Goal: Book appointment/travel/reservation

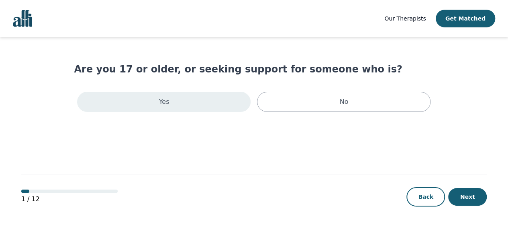
click at [215, 105] on div "Yes" at bounding box center [164, 102] width 174 height 20
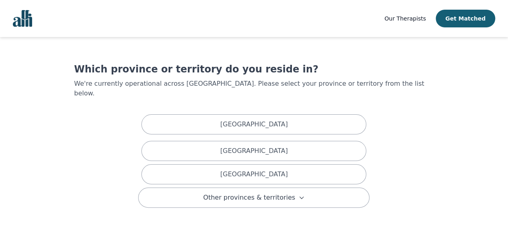
scroll to position [56, 0]
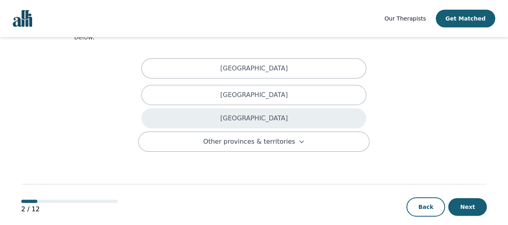
click at [252, 113] on p "[GEOGRAPHIC_DATA]" at bounding box center [253, 118] width 67 height 10
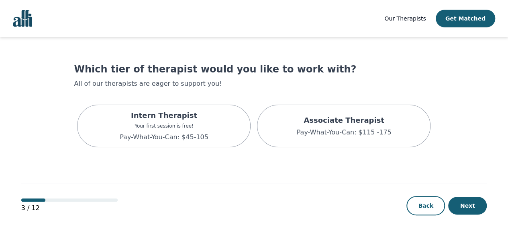
scroll to position [9, 0]
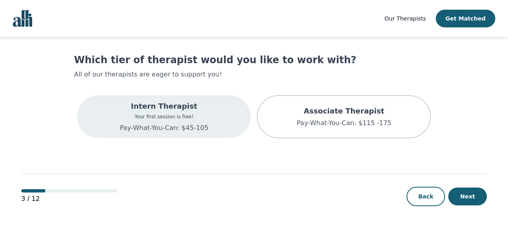
click at [230, 117] on div "Intern Therapist Your first session is free! Pay-What-You-Can: $45-105" at bounding box center [164, 116] width 174 height 43
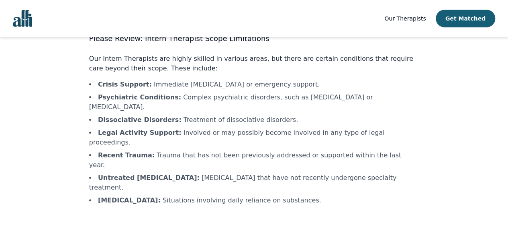
scroll to position [51, 0]
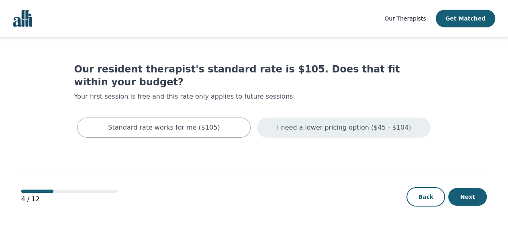
scroll to position [1, 0]
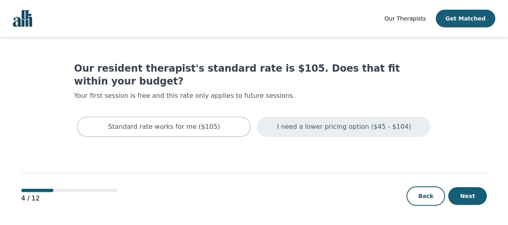
click at [365, 122] on p "I need a lower pricing option ($45 - $104)" at bounding box center [344, 127] width 134 height 10
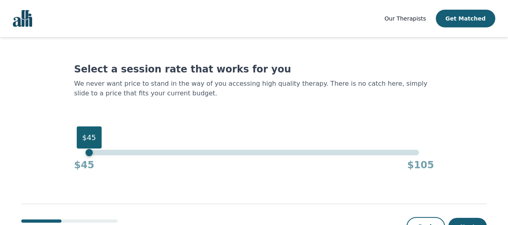
drag, startPoint x: 419, startPoint y: 154, endPoint x: 8, endPoint y: 96, distance: 415.0
click at [8, 96] on div "Our Therapists Get Matched Select a session rate that works for you We never wa…" at bounding box center [254, 127] width 508 height 255
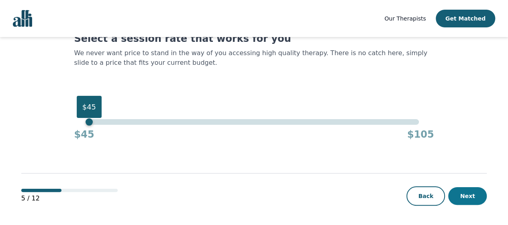
click at [471, 197] on button "Next" at bounding box center [467, 196] width 39 height 18
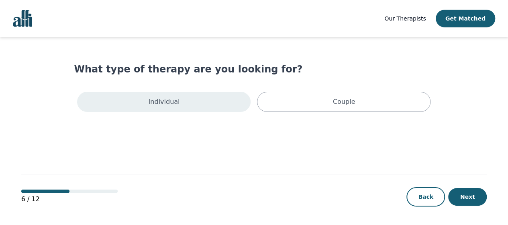
click at [229, 101] on div "Individual" at bounding box center [164, 102] width 174 height 20
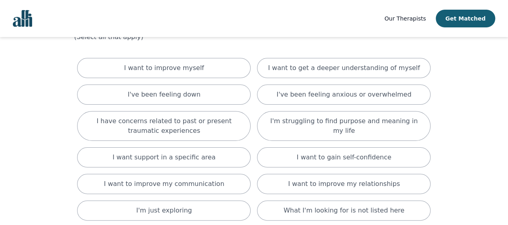
scroll to position [43, 0]
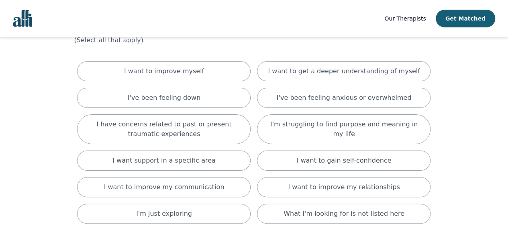
drag, startPoint x: 421, startPoint y: 135, endPoint x: 459, endPoint y: 127, distance: 39.2
click at [459, 127] on main "What are you hoping to accomplish in your therapy sessions? (Select all that ap…" at bounding box center [254, 165] width 466 height 343
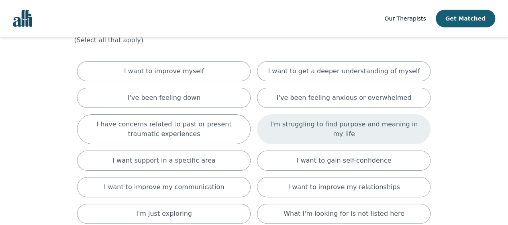
click at [399, 124] on p "I'm struggling to find purpose and meaning in my life" at bounding box center [343, 128] width 153 height 19
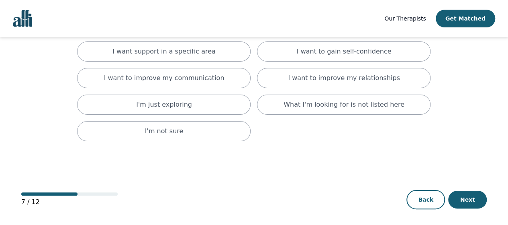
scroll to position [157, 0]
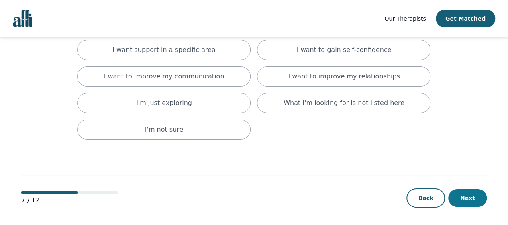
click at [468, 191] on button "Next" at bounding box center [467, 198] width 39 height 18
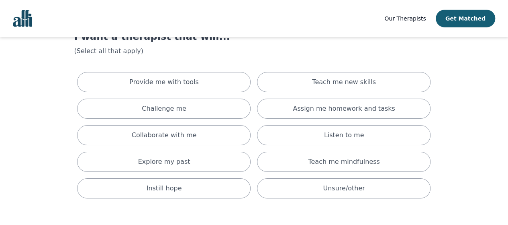
scroll to position [34, 0]
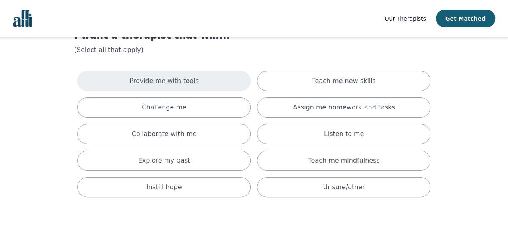
click at [228, 71] on div "Provide me with tools" at bounding box center [164, 81] width 174 height 20
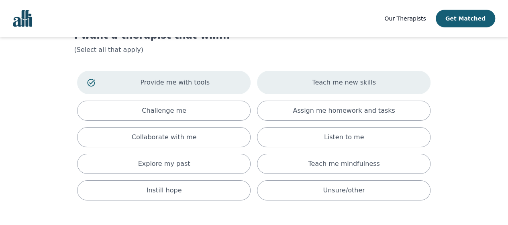
click at [325, 79] on p "Teach me new skills" at bounding box center [344, 83] width 64 height 10
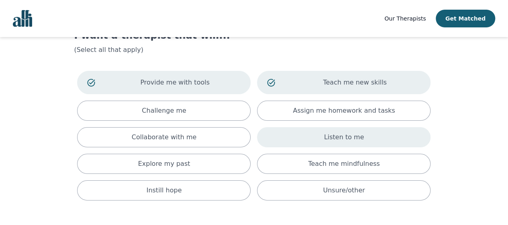
click at [384, 141] on div "Listen to me" at bounding box center [344, 137] width 174 height 20
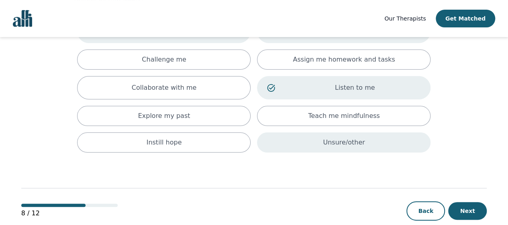
scroll to position [98, 0]
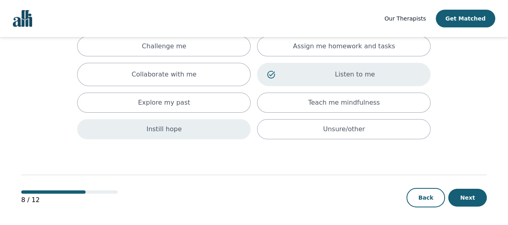
click at [195, 137] on div "Instill hope" at bounding box center [164, 129] width 174 height 20
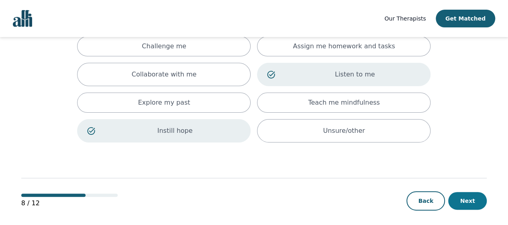
click at [467, 206] on button "Next" at bounding box center [467, 201] width 39 height 18
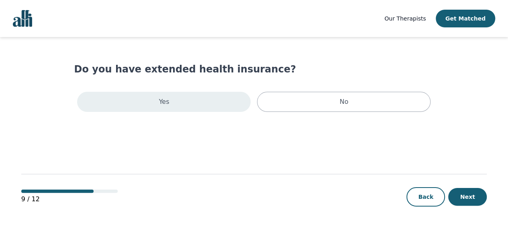
click at [235, 96] on div "Yes" at bounding box center [164, 102] width 174 height 20
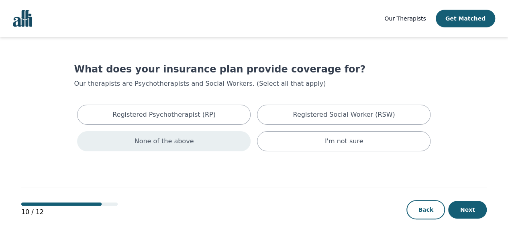
click at [229, 144] on div "None of the above" at bounding box center [164, 141] width 174 height 20
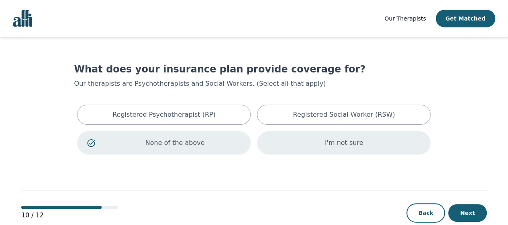
click at [368, 145] on div "I'm not sure" at bounding box center [344, 142] width 174 height 23
click at [476, 212] on button "Next" at bounding box center [467, 213] width 39 height 18
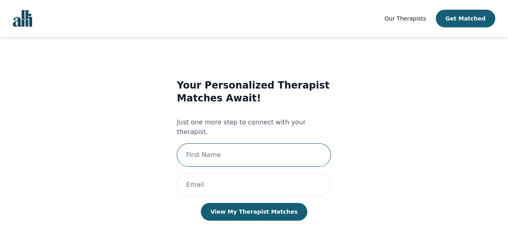
click at [288, 143] on input "text" at bounding box center [254, 154] width 154 height 23
type input "[PERSON_NAME]"
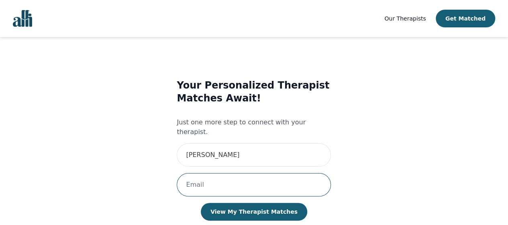
click at [255, 175] on input "email" at bounding box center [254, 184] width 154 height 23
type input "[EMAIL_ADDRESS][DOMAIN_NAME]"
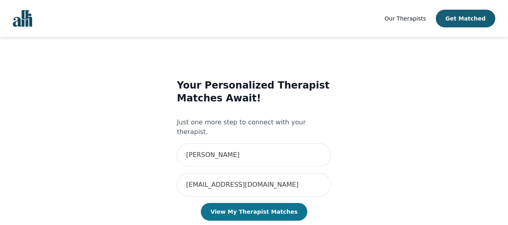
click at [273, 202] on button "View My Therapist Matches" at bounding box center [254, 211] width 106 height 18
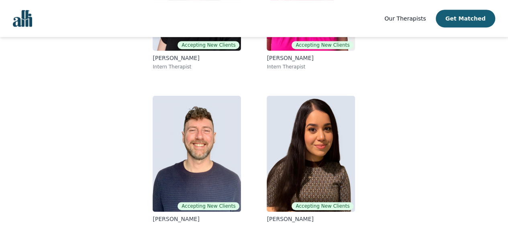
scroll to position [194, 0]
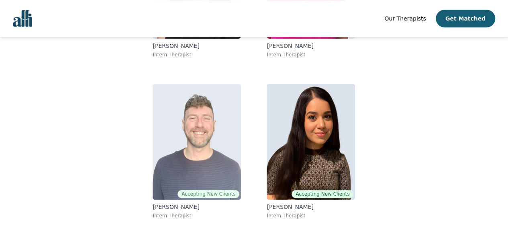
click at [214, 178] on img at bounding box center [197, 142] width 88 height 116
